Goal: Task Accomplishment & Management: Use online tool/utility

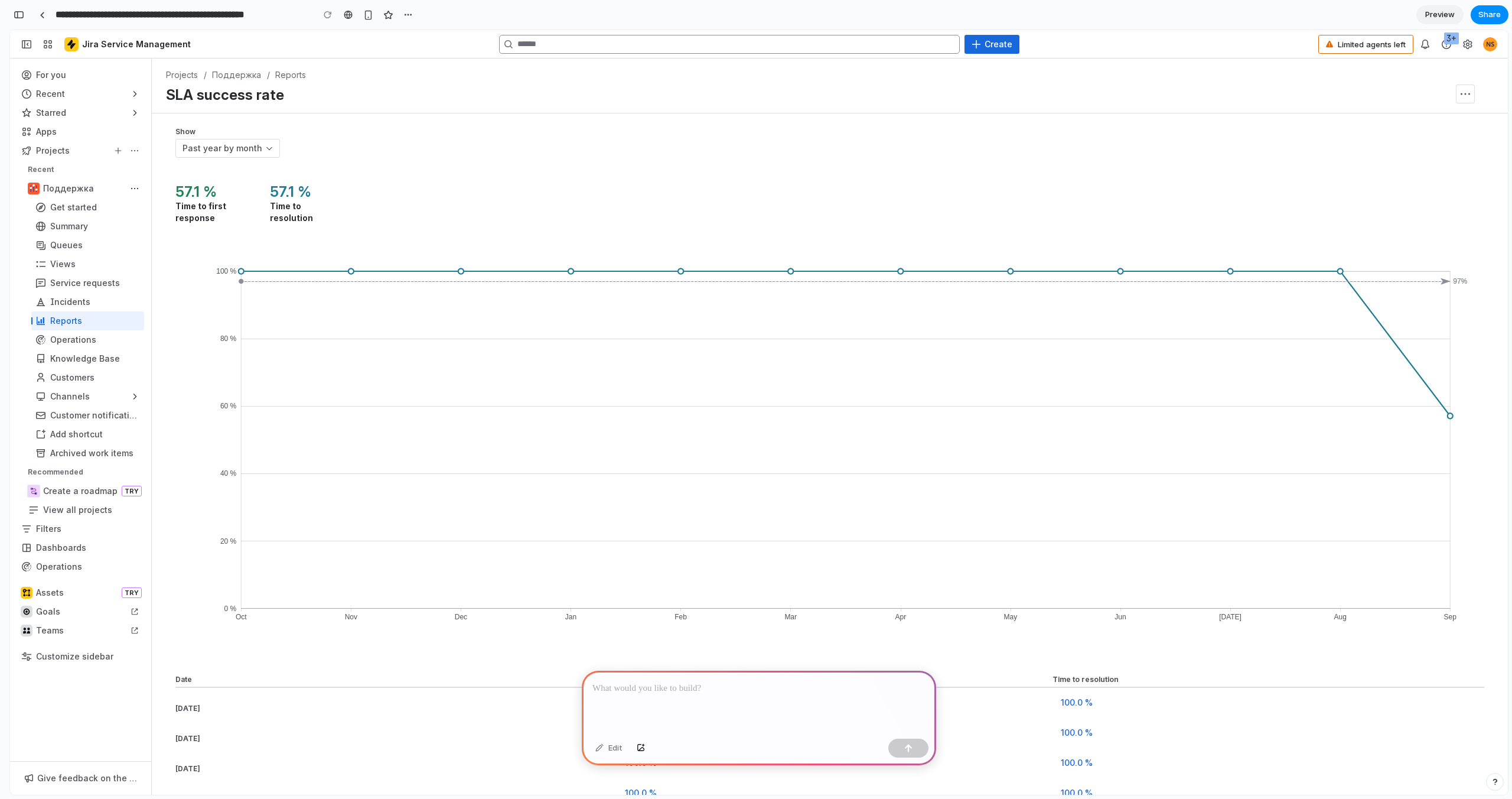
click at [599, 684] on p at bounding box center [759, 688] width 333 height 14
click at [615, 689] on p at bounding box center [759, 688] width 333 height 14
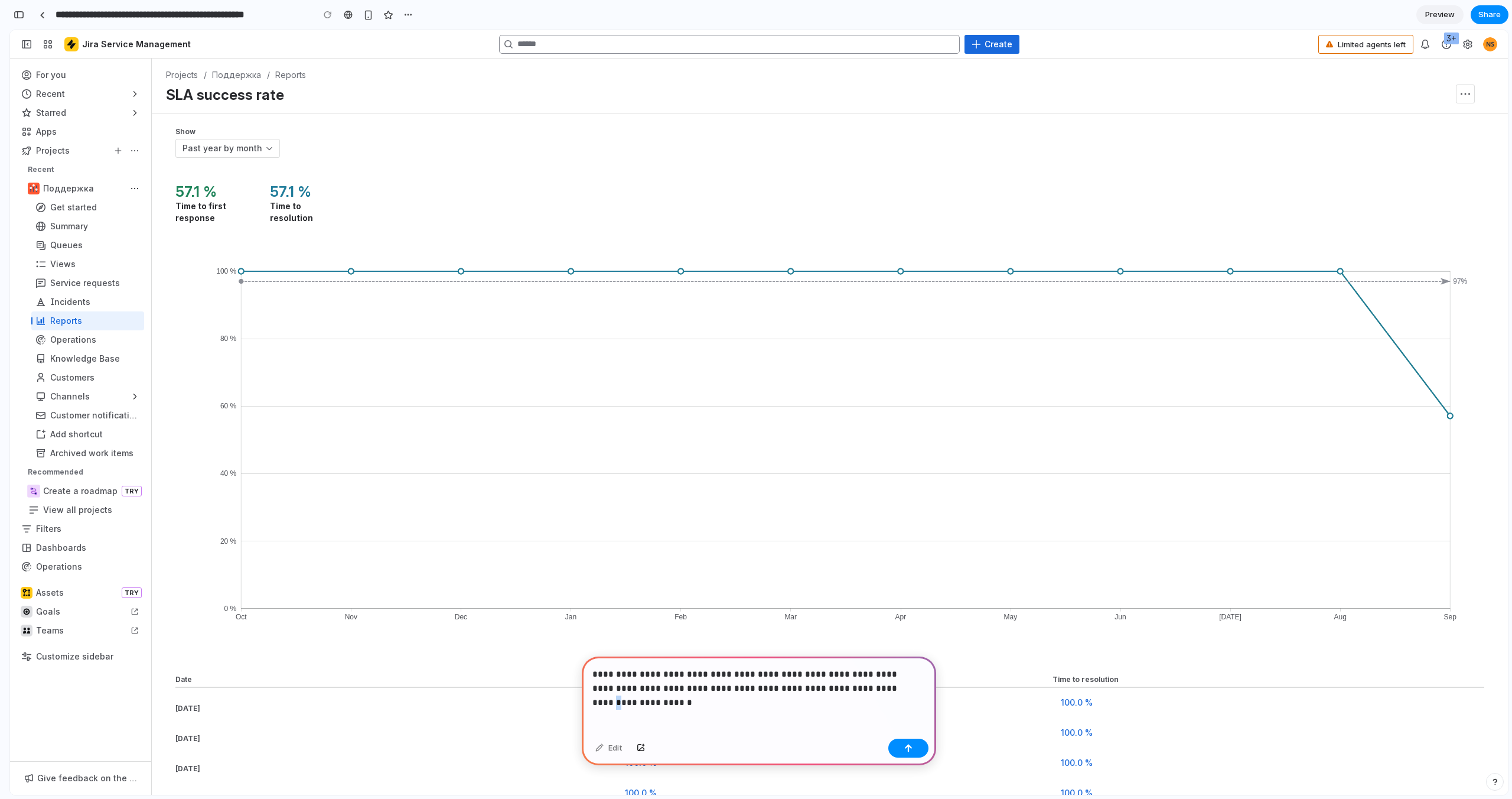
click at [838, 685] on p "**********" at bounding box center [757, 681] width 329 height 29
click at [776, 686] on p "**********" at bounding box center [757, 681] width 329 height 29
click at [908, 745] on div "button" at bounding box center [908, 748] width 8 height 8
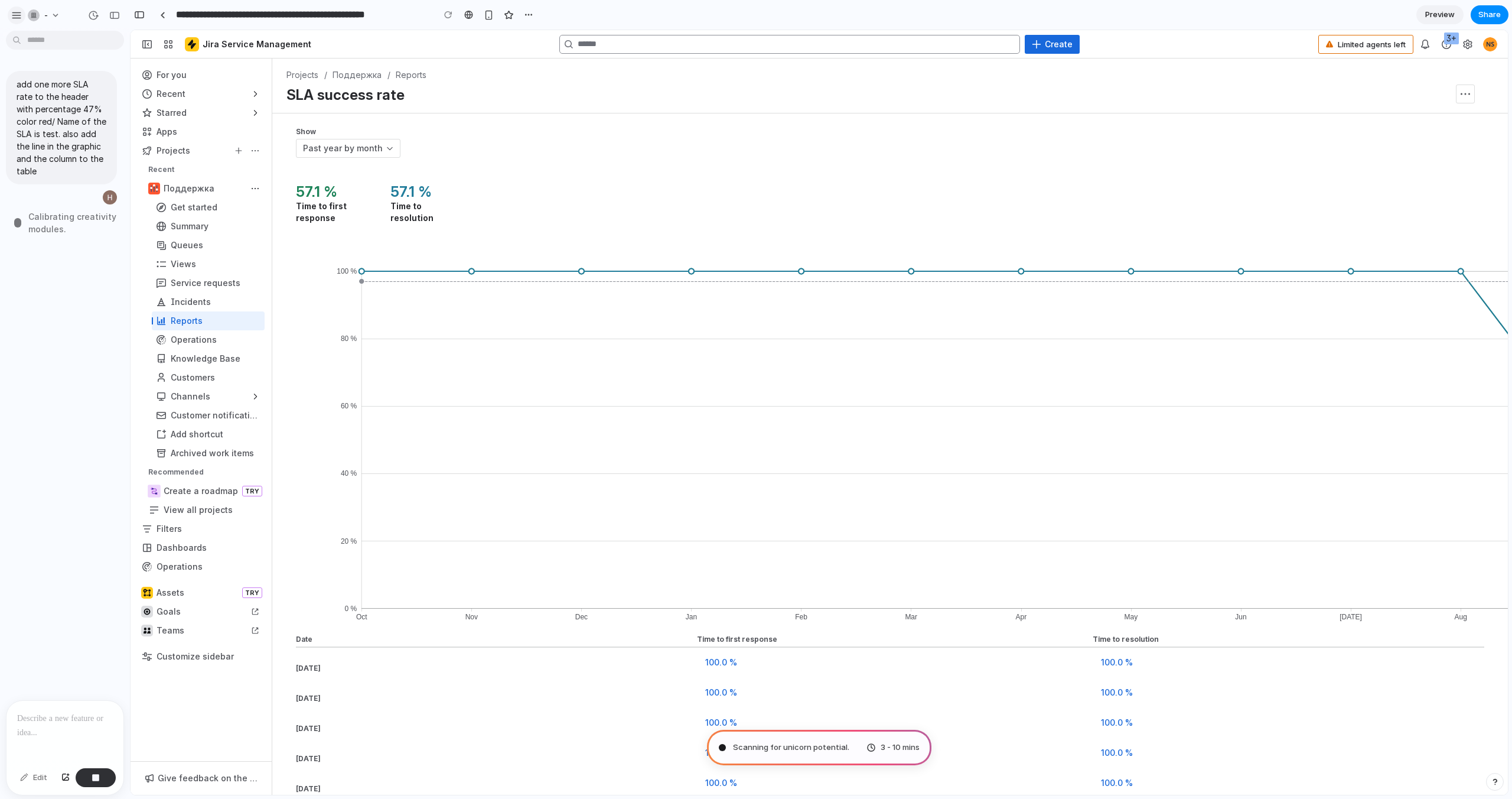
click at [18, 15] on div "button" at bounding box center [16, 15] width 10 height 10
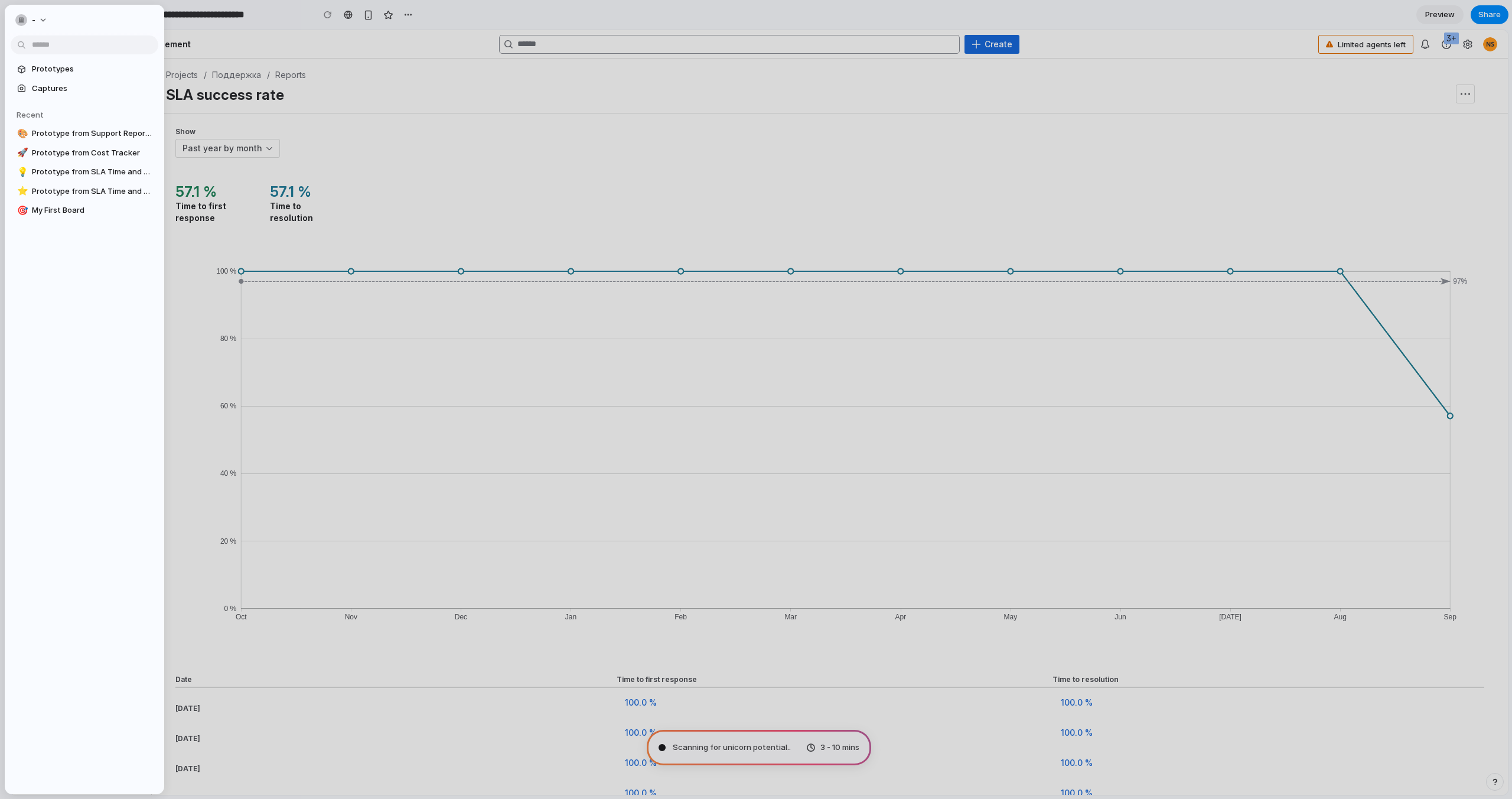
type input "**********"
click at [80, 25] on div "-" at bounding box center [85, 19] width 159 height 29
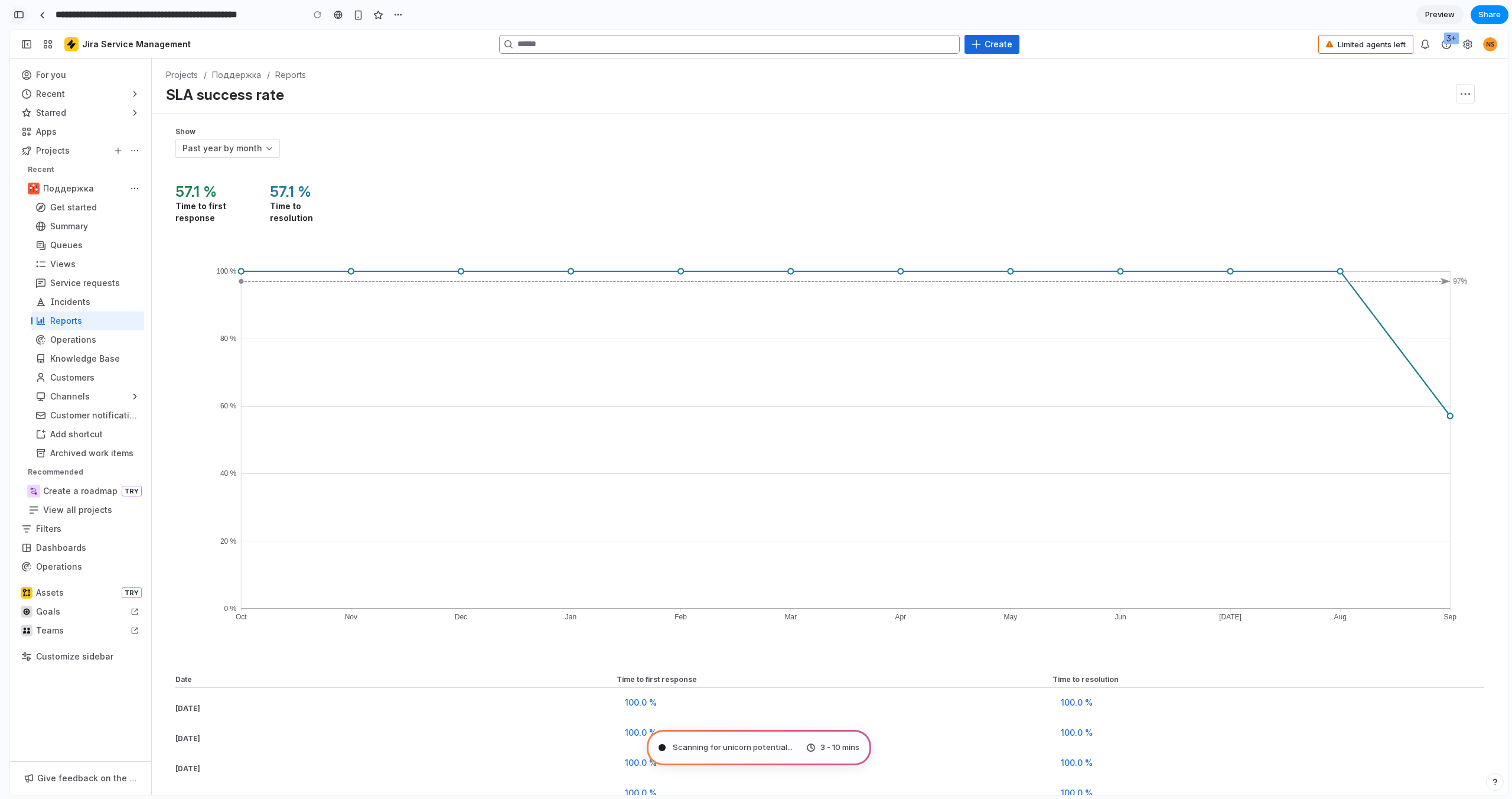
click at [17, 13] on div "button" at bounding box center [18, 15] width 10 height 8
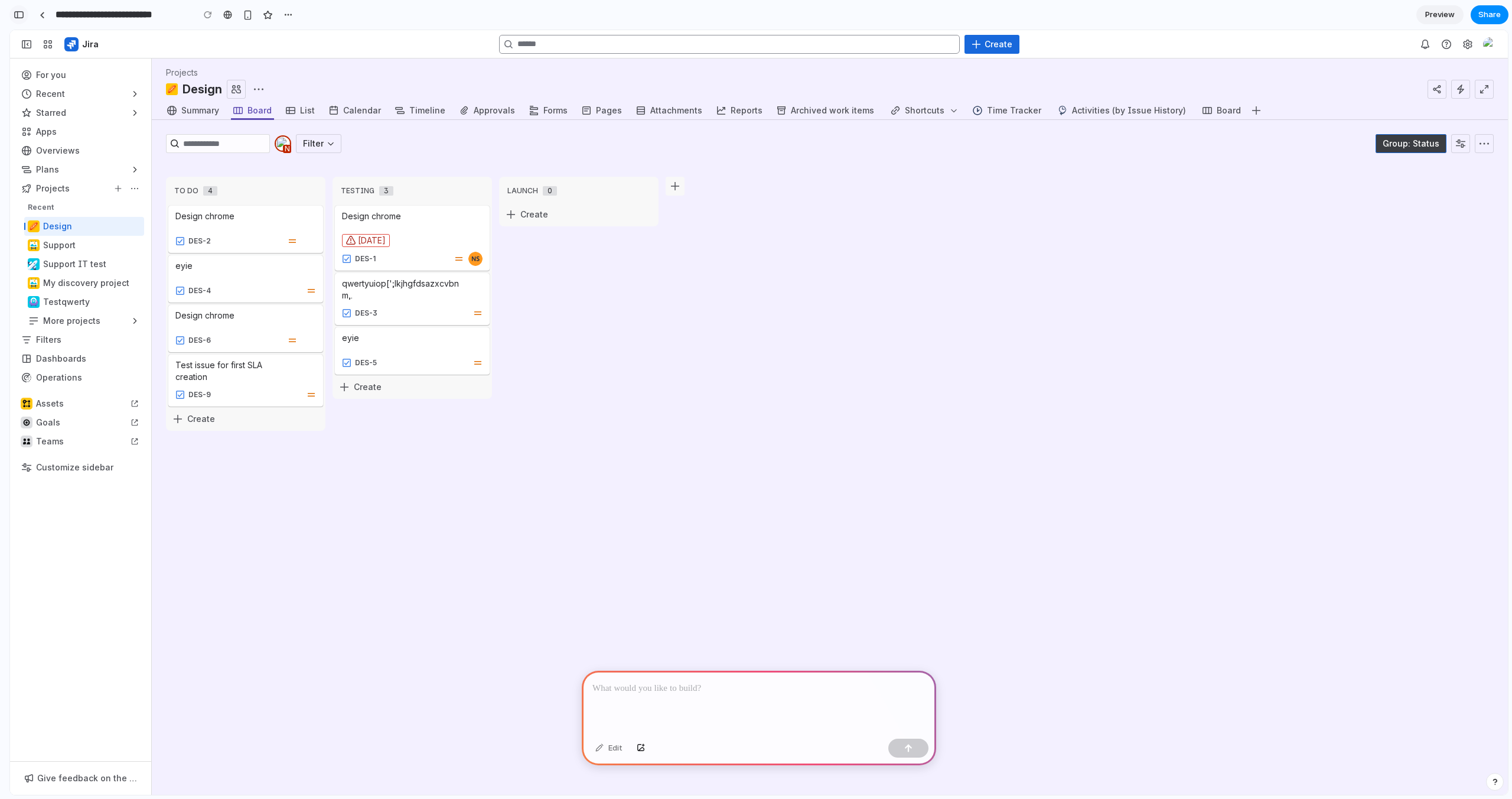
click at [17, 17] on div "button" at bounding box center [18, 15] width 10 height 8
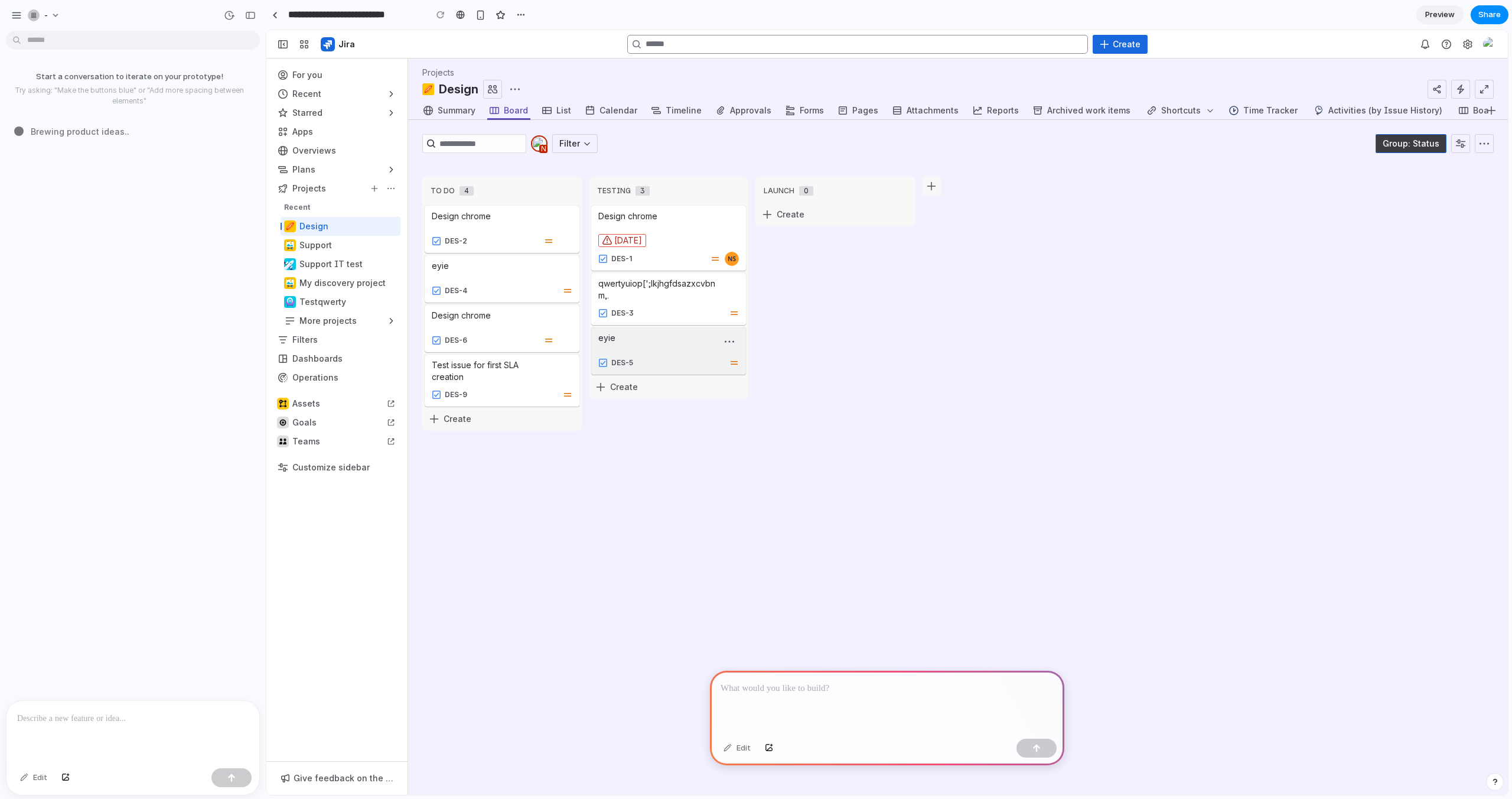
click at [646, 337] on link "DES-5 еуіе. Use the enter key to load the work item." at bounding box center [668, 351] width 155 height 48
click at [615, 390] on span "Create" at bounding box center [624, 387] width 28 height 12
click at [522, 420] on button "Create" at bounding box center [501, 418] width 155 height 19
click at [546, 191] on span "button" at bounding box center [544, 191] width 10 height 10
click at [565, 191] on span "button" at bounding box center [565, 191] width 10 height 10
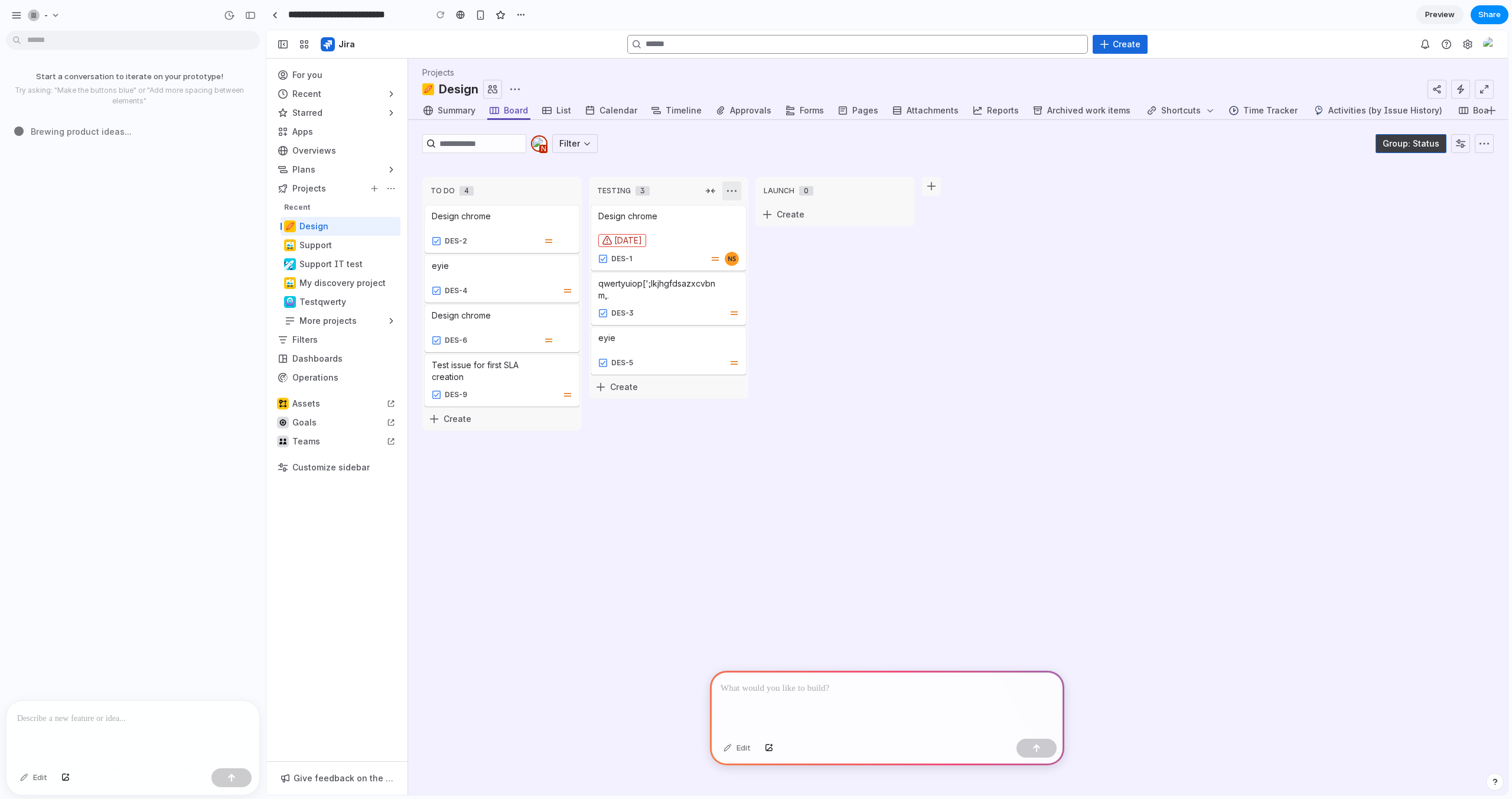
click at [735, 192] on span "button" at bounding box center [732, 191] width 10 height 10
click at [901, 190] on span "button" at bounding box center [899, 191] width 10 height 10
click at [924, 188] on div "To Do 4 Collapse To Do Column actions on column To Do Design chrome Card action…" at bounding box center [681, 478] width 518 height 604
click at [927, 188] on span "button" at bounding box center [932, 186] width 10 height 10
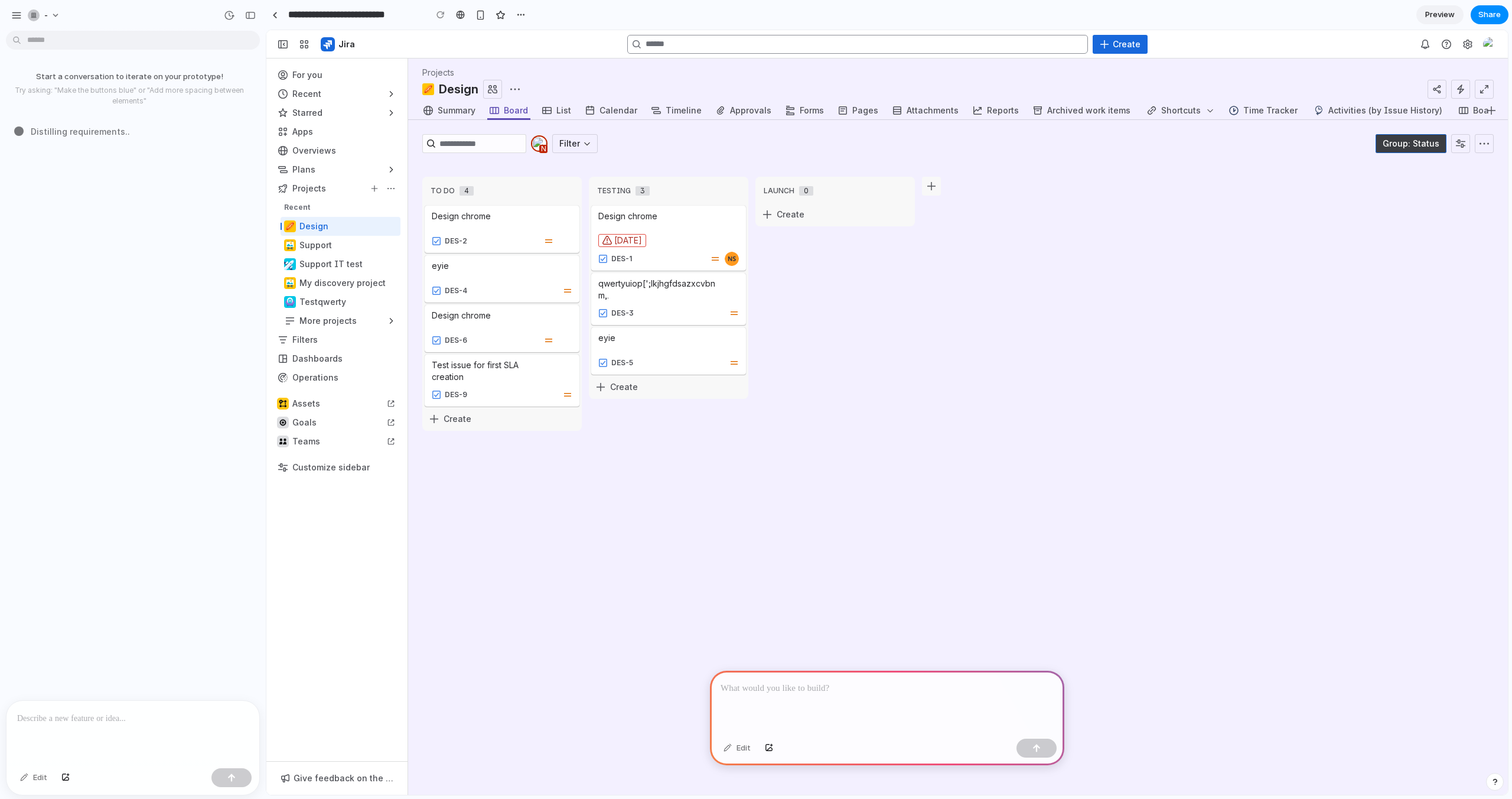
click at [1405, 142] on span "Group: Status" at bounding box center [1411, 143] width 57 height 19
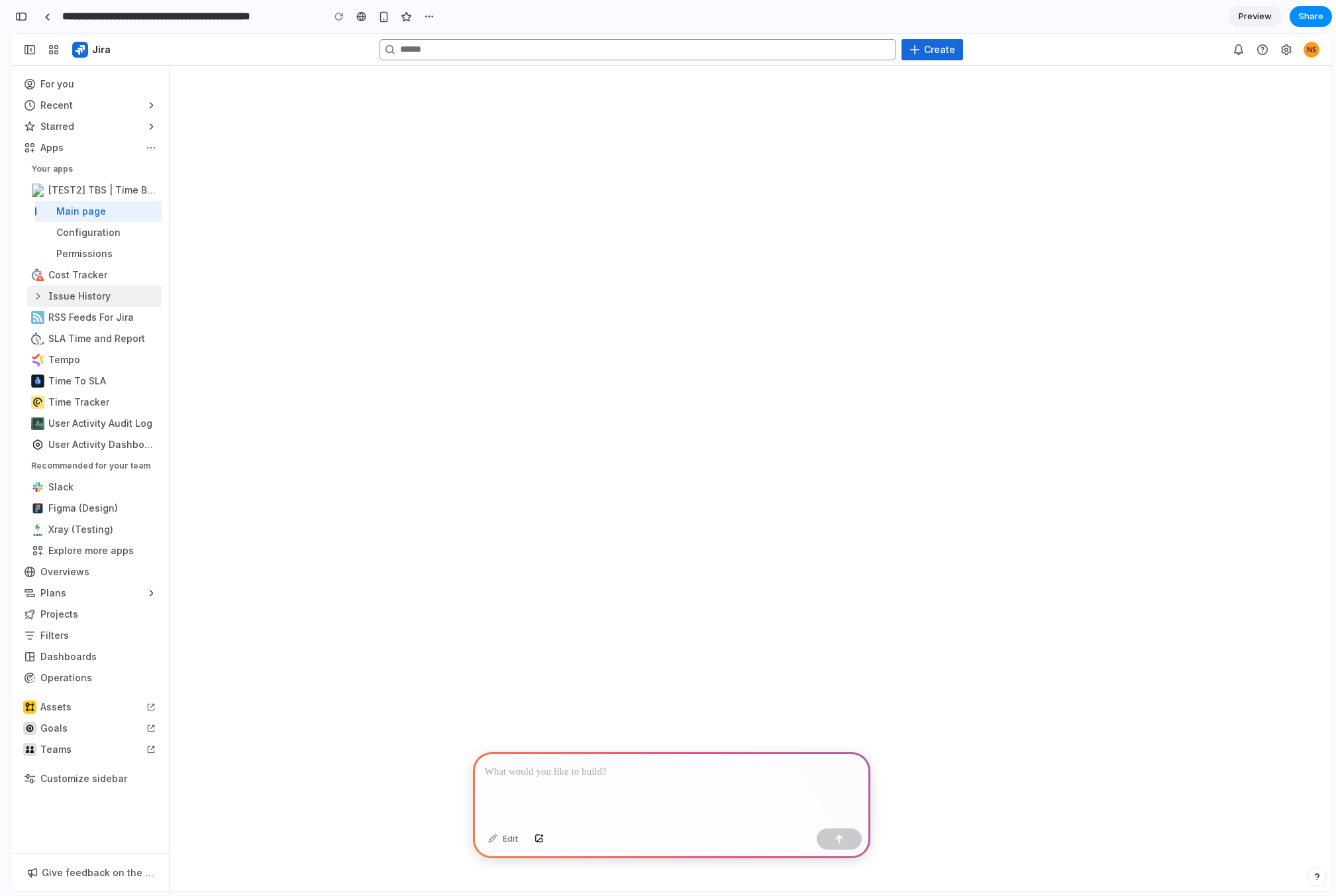
click at [67, 291] on div "Sidebar" at bounding box center [90, 296] width 143 height 21
click at [37, 297] on div "Sidebar" at bounding box center [90, 296] width 143 height 21
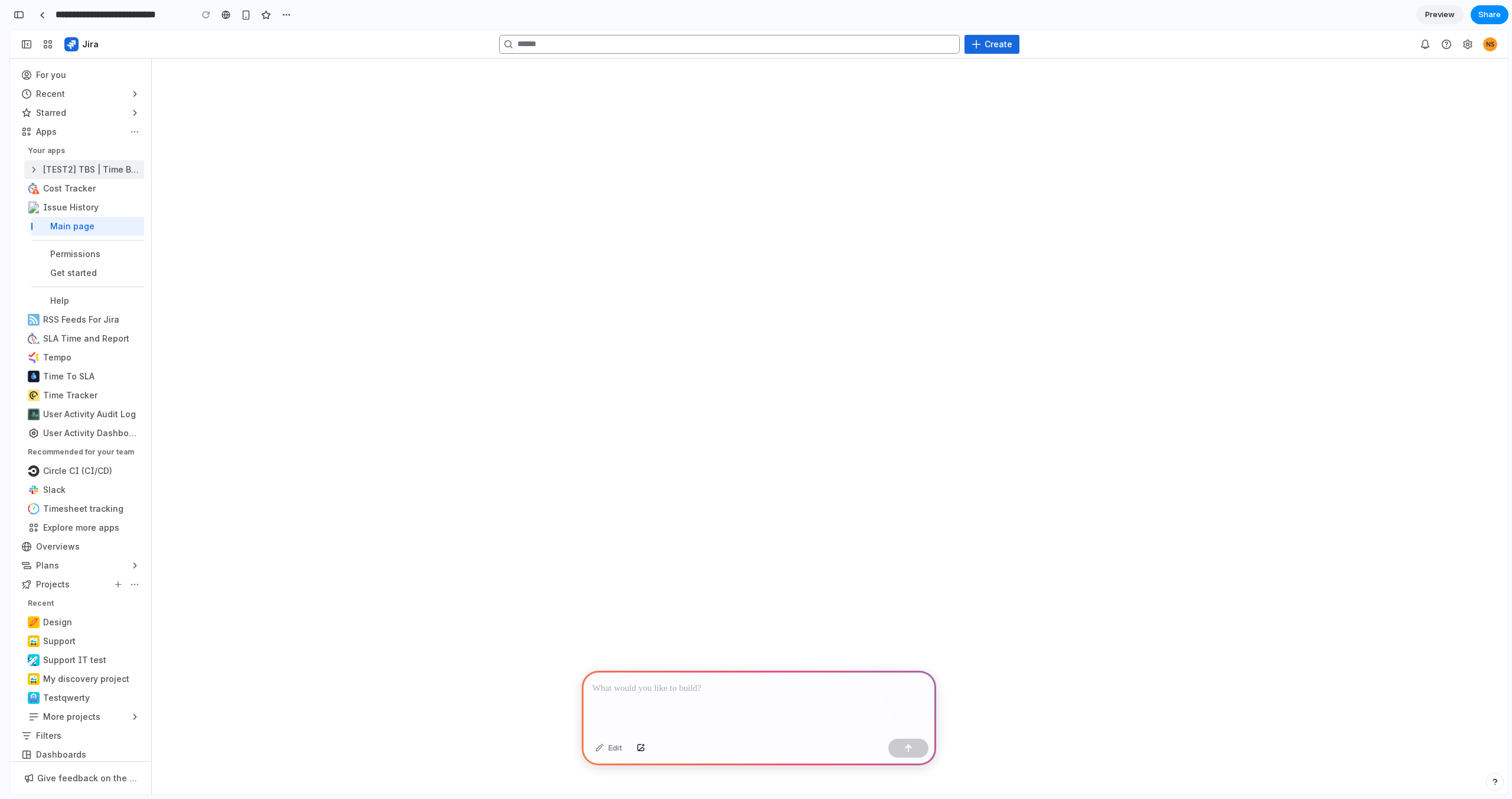
click at [31, 167] on div "Sidebar" at bounding box center [80, 169] width 127 height 19
click at [33, 170] on div "Sidebar" at bounding box center [80, 169] width 127 height 19
click at [35, 167] on div "Sidebar" at bounding box center [80, 169] width 127 height 19
